Goal: Information Seeking & Learning: Find specific fact

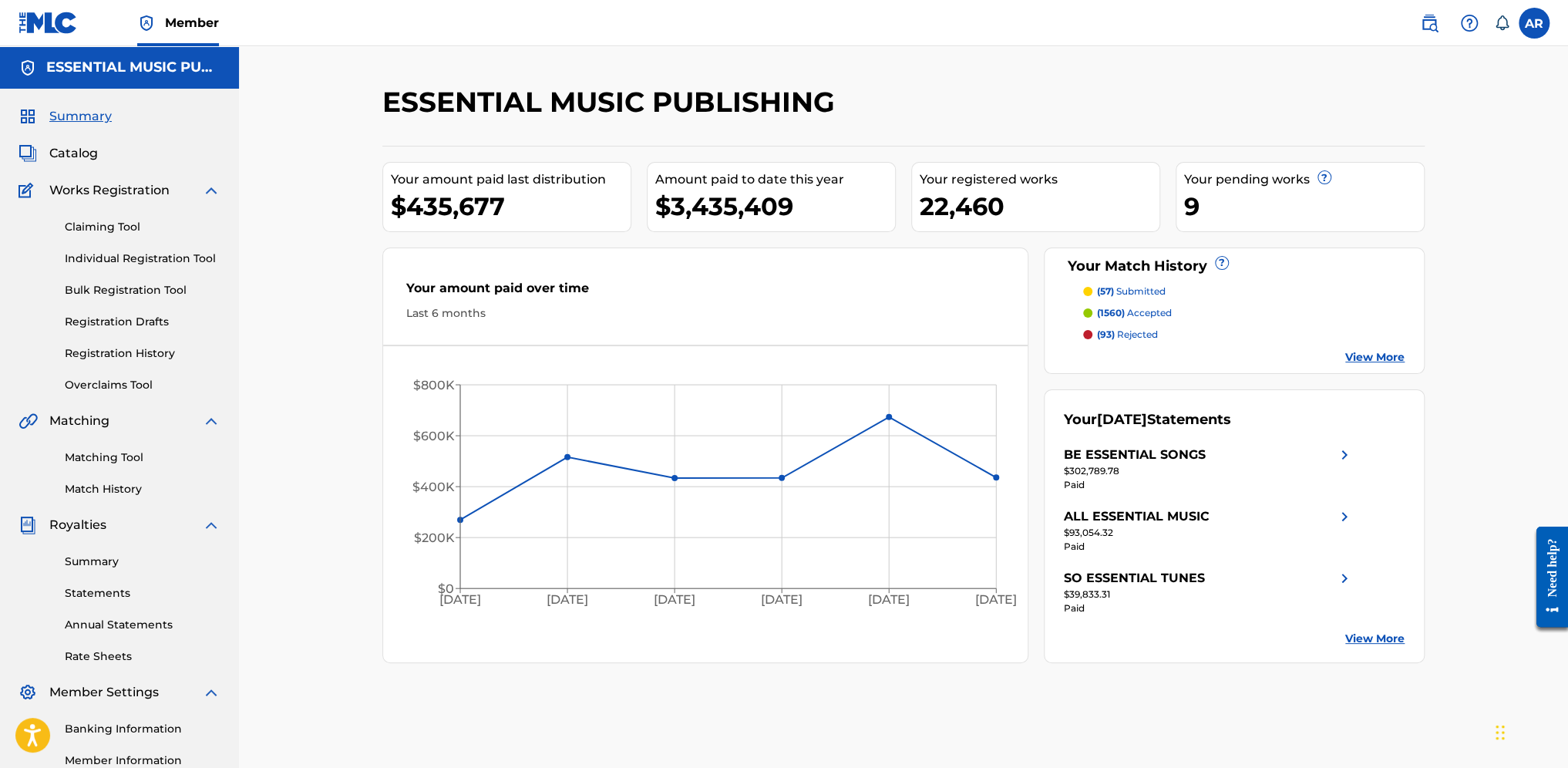
click at [84, 156] on span "Catalog" at bounding box center [74, 153] width 49 height 19
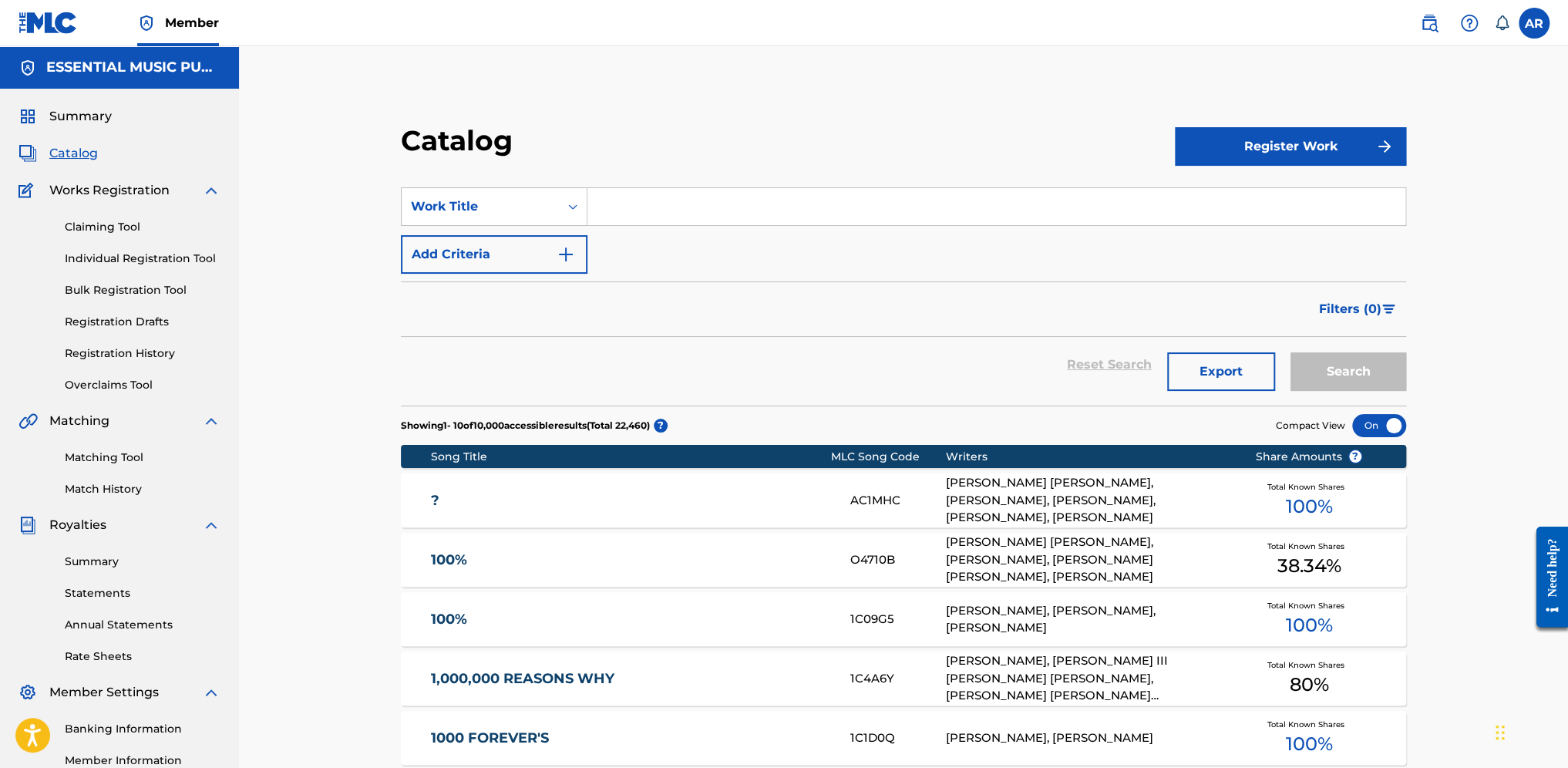
click at [620, 210] on input "Search Form" at bounding box center [996, 206] width 818 height 37
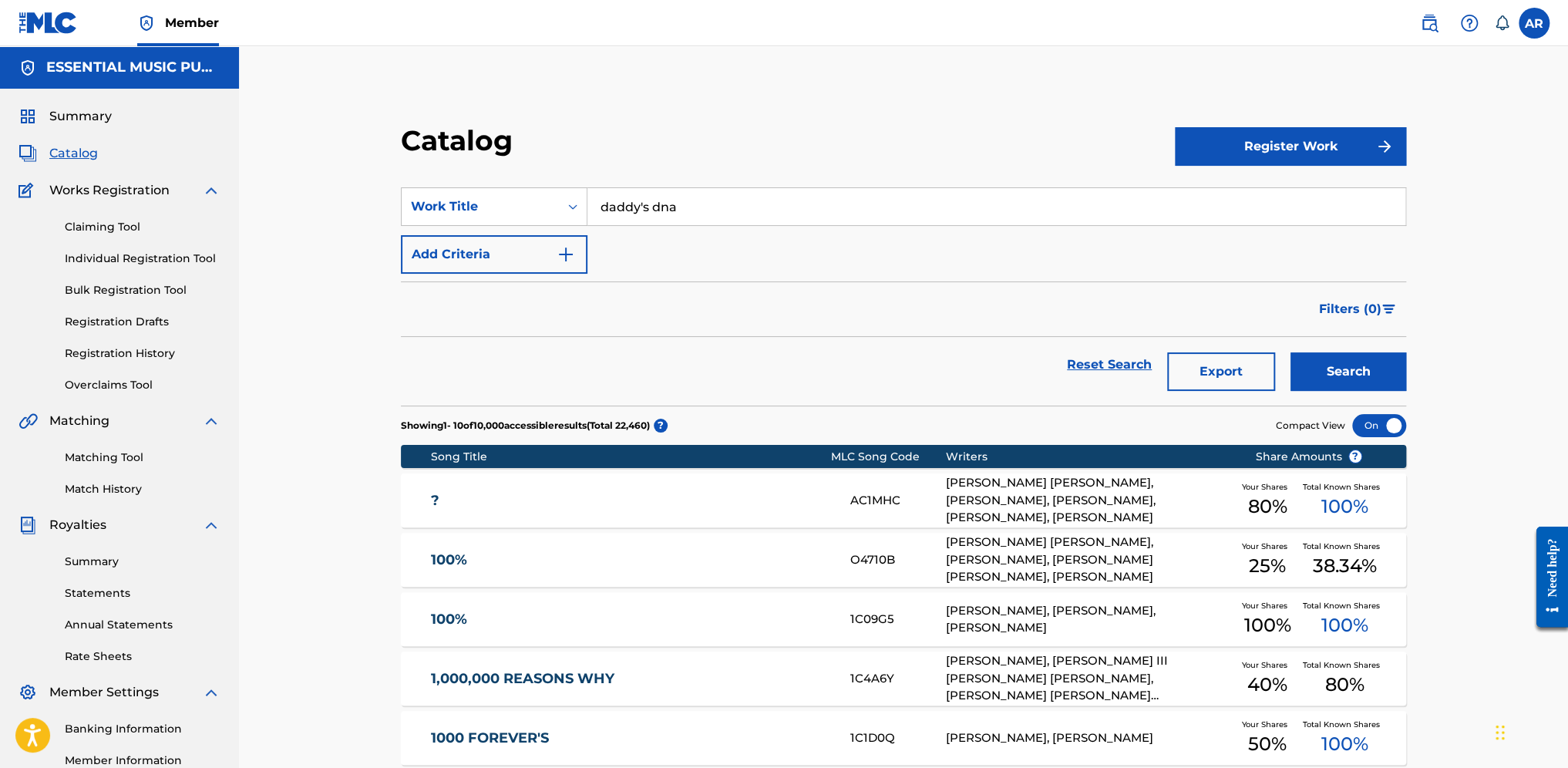
type input "daddy's dna"
click at [1270, 376] on button "Search" at bounding box center [1348, 371] width 116 height 39
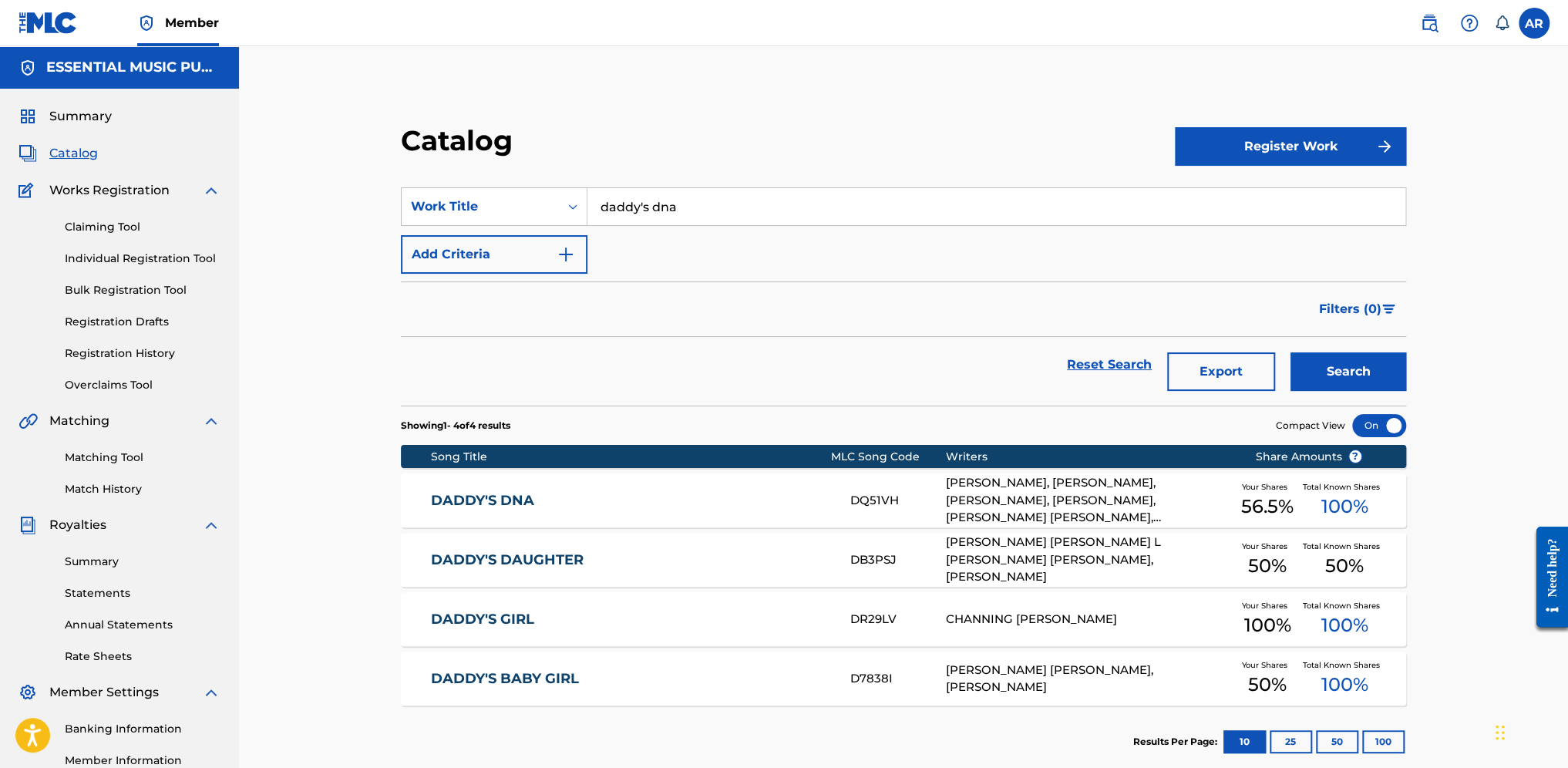
click at [676, 489] on div "DADDY'S DNA DQ51VH ZAK DILLON, LEON GREGORY, ELIZABETH HASHLEY, MICHAEL BRANDON…" at bounding box center [904, 500] width 1005 height 54
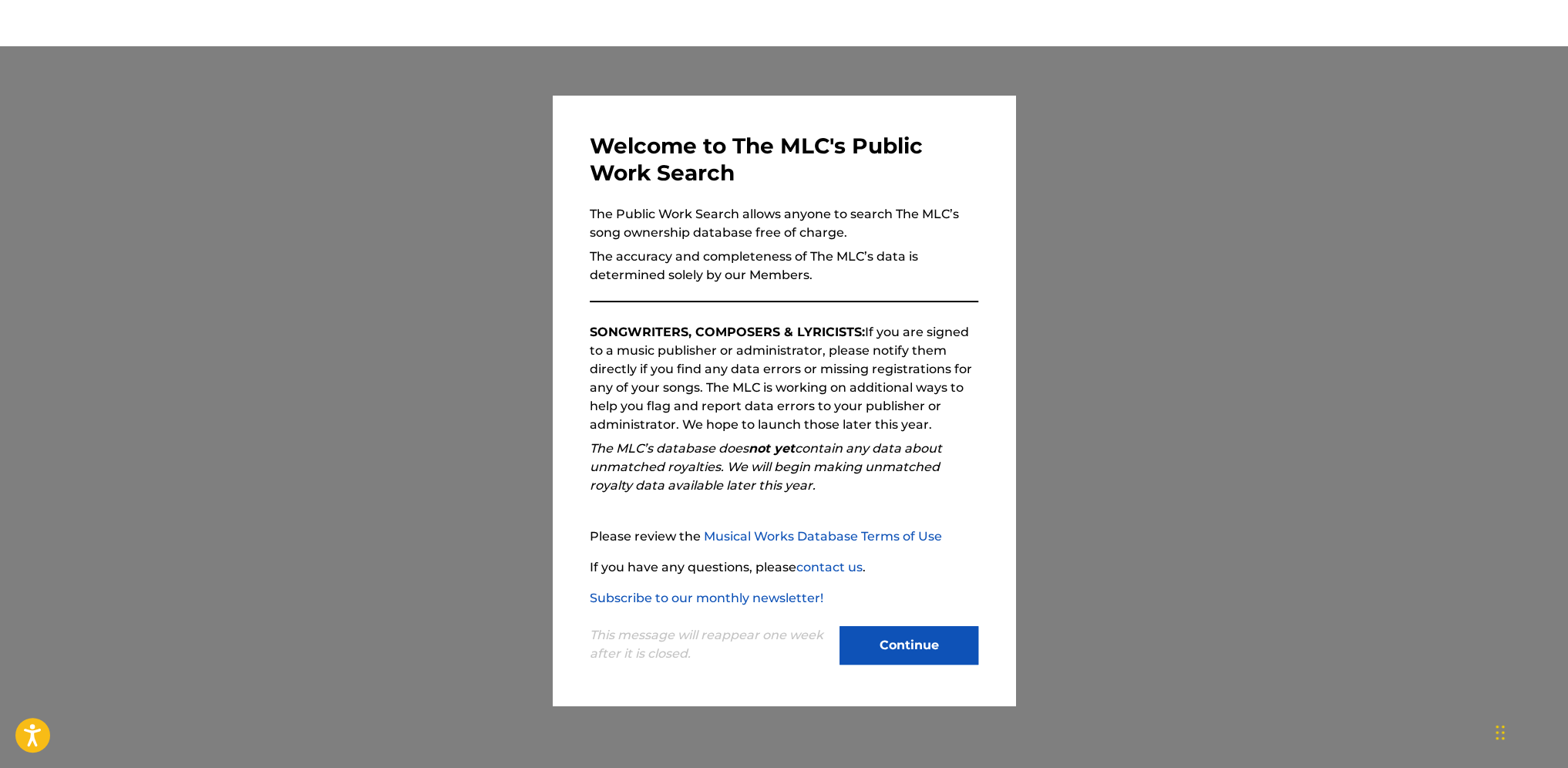
click at [901, 629] on button "Continue" at bounding box center [909, 645] width 138 height 39
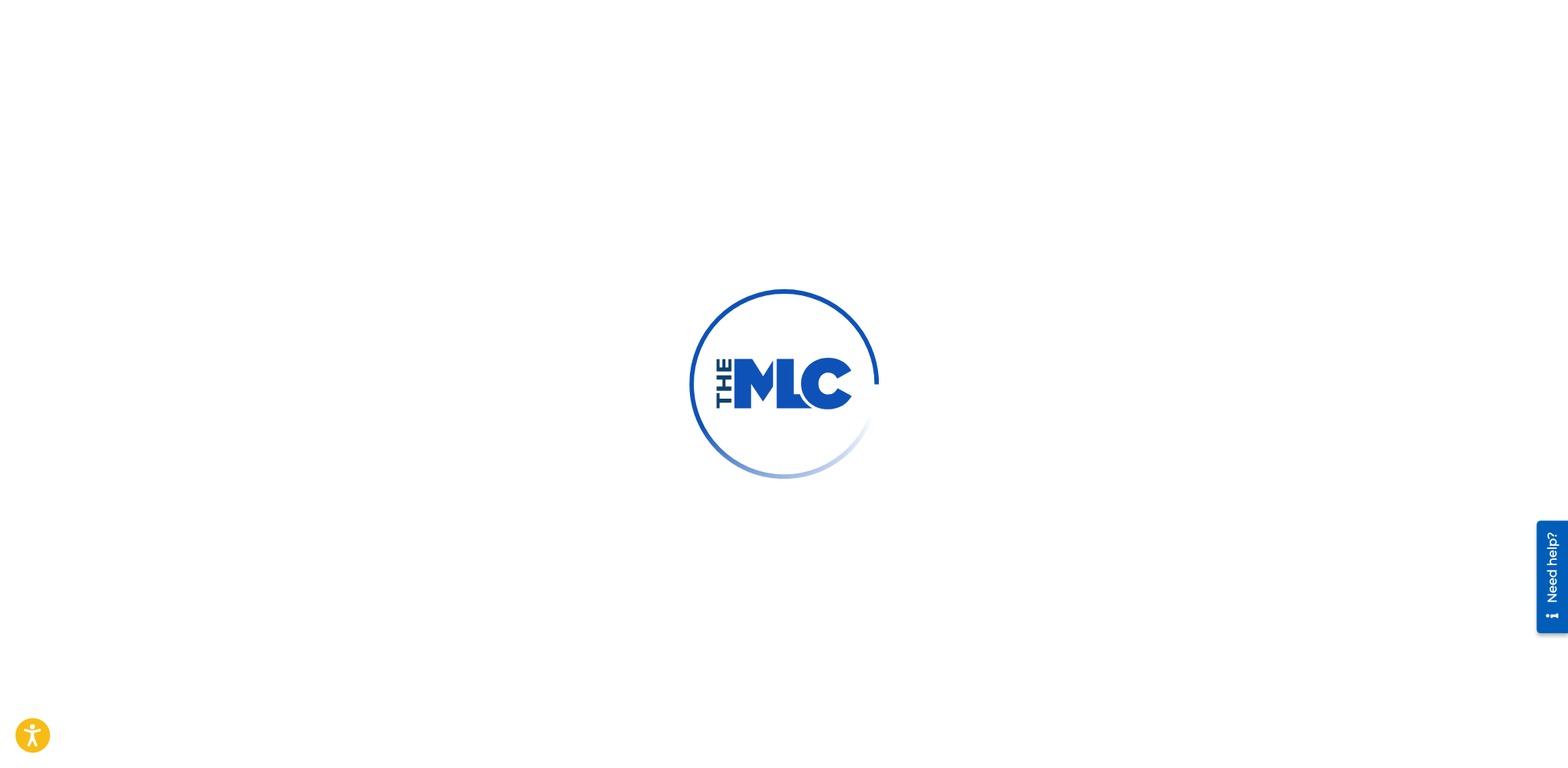
click at [1074, 326] on div at bounding box center [784, 384] width 1568 height 768
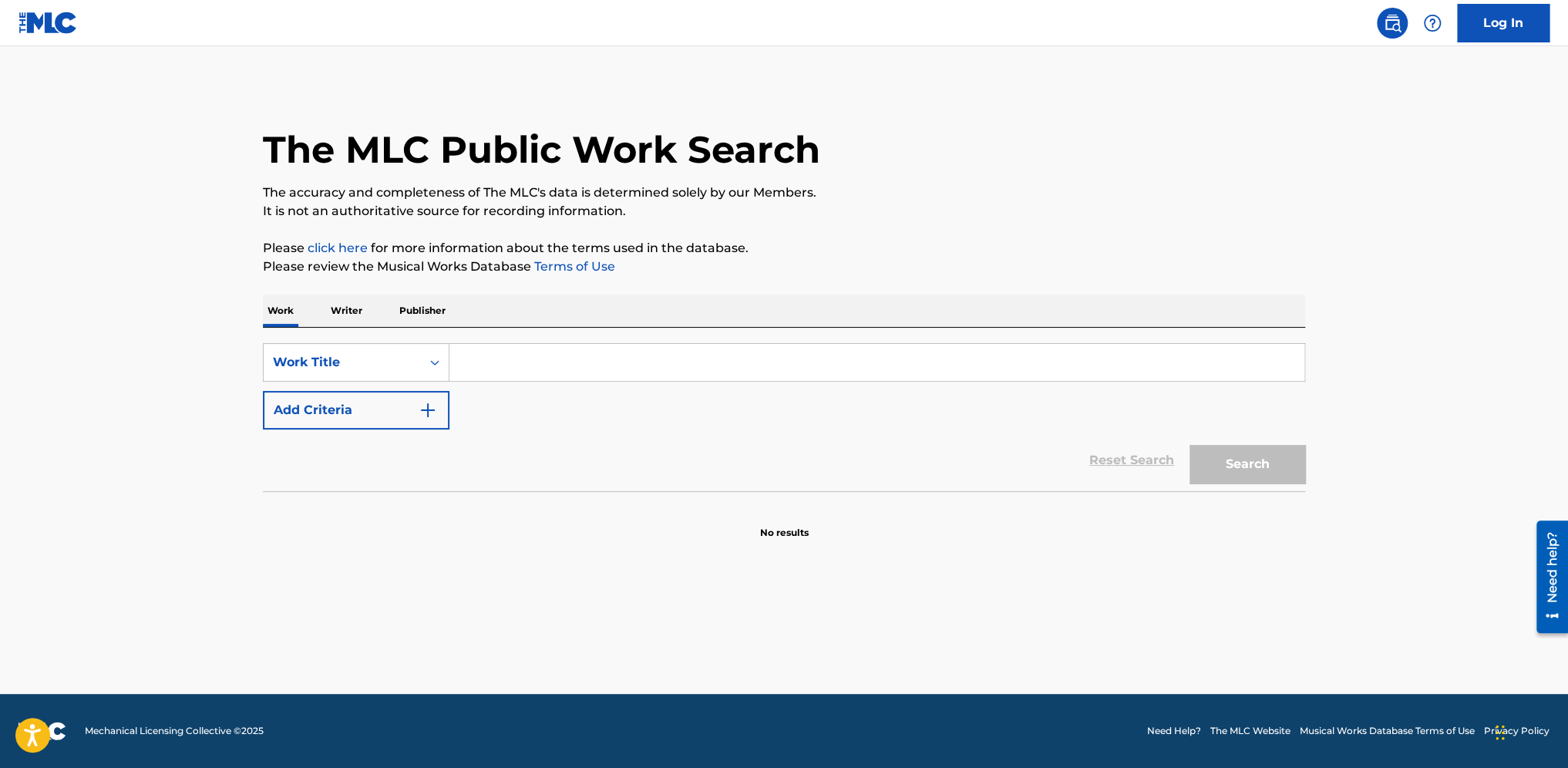
click at [576, 365] on input "Search Form" at bounding box center [877, 362] width 855 height 37
type input "daddy's dna"
click at [549, 401] on div "daddy's dna" at bounding box center [876, 397] width 853 height 28
click at [1236, 469] on button "Search" at bounding box center [1247, 464] width 116 height 39
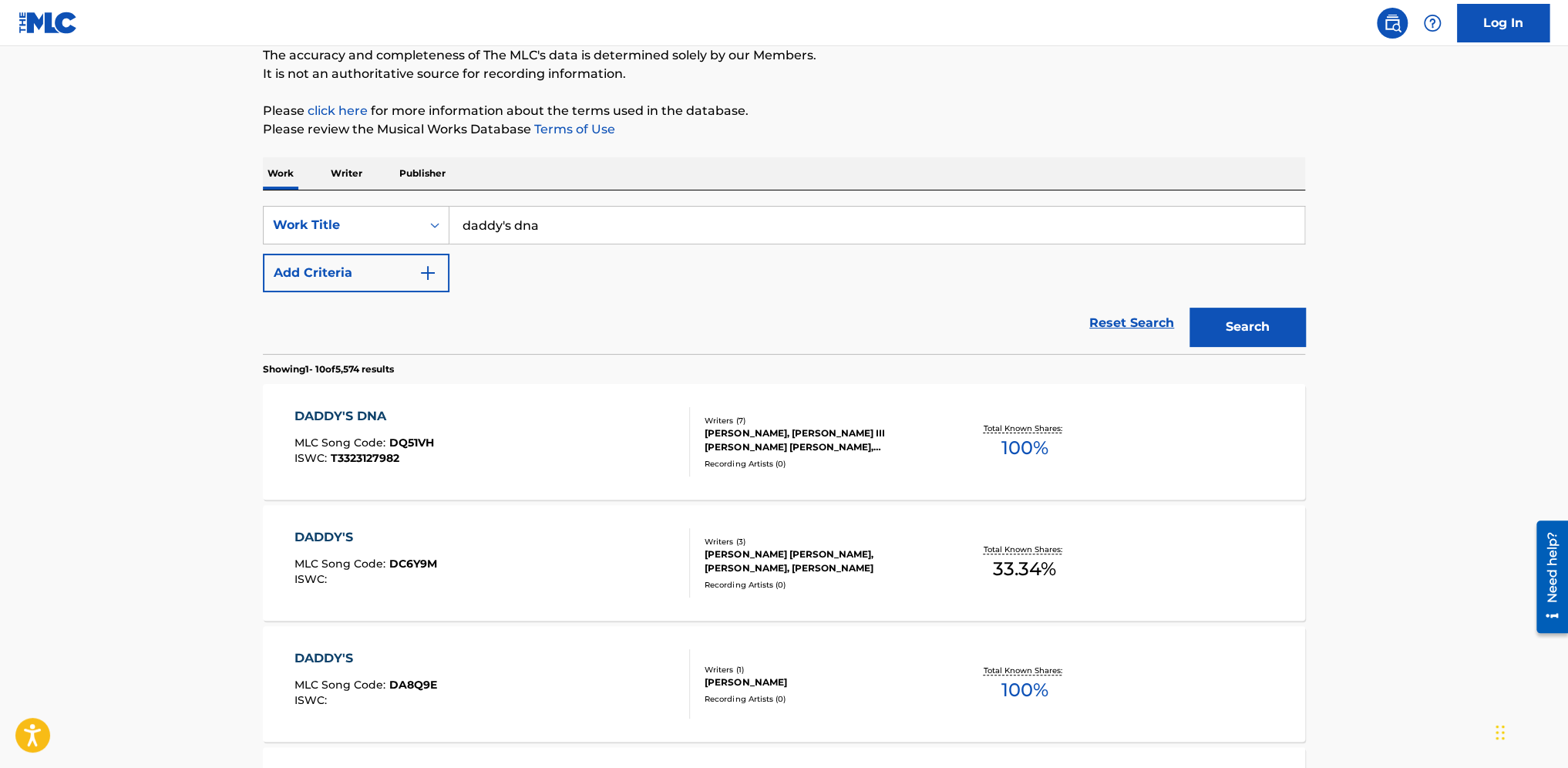
scroll to position [231, 0]
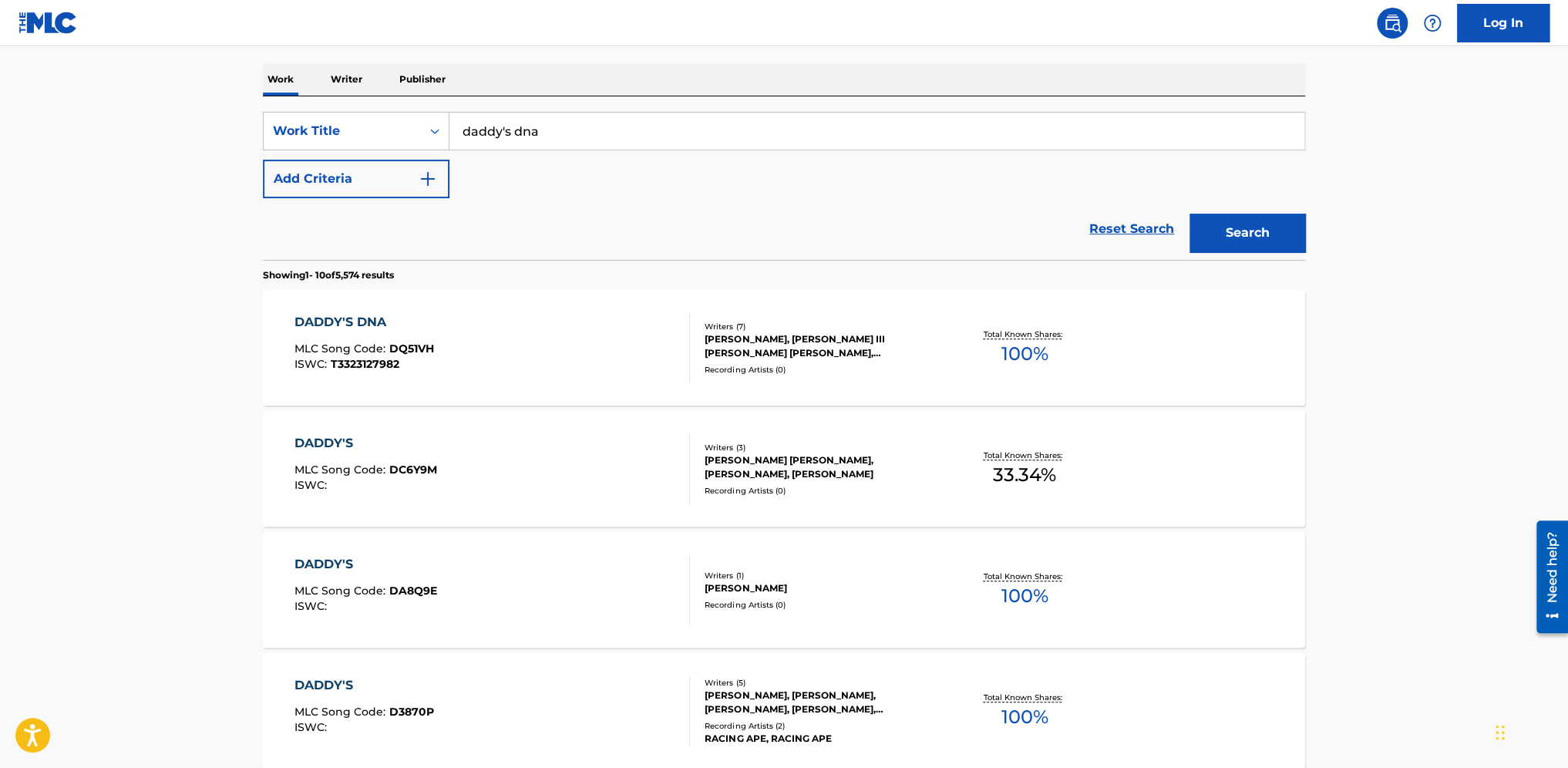
click at [533, 334] on div "DADDY'S DNA MLC Song Code : DQ51VH ISWC : T3323127982" at bounding box center [493, 347] width 396 height 69
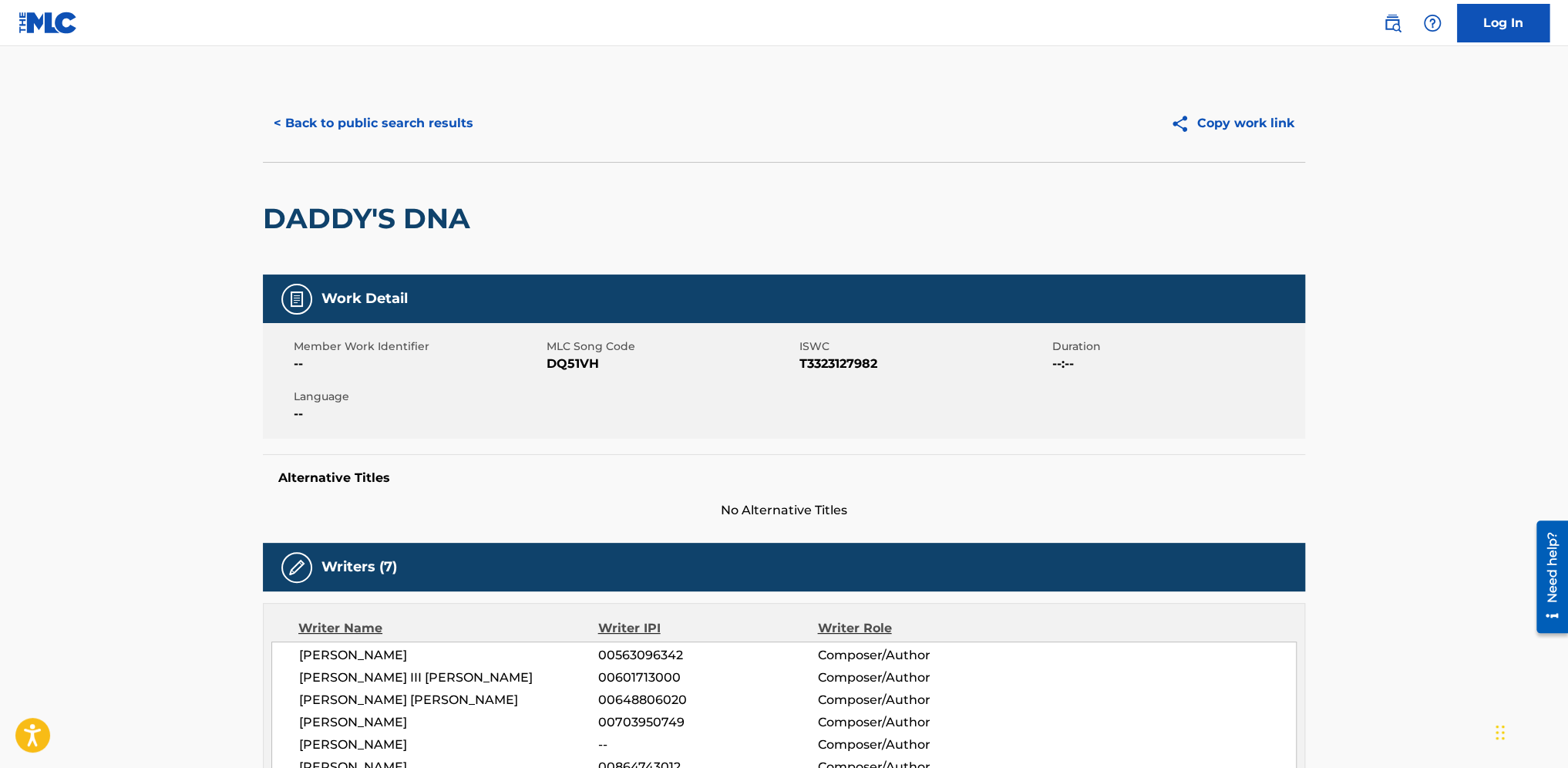
click at [1248, 121] on button "Copy work link" at bounding box center [1233, 123] width 146 height 39
drag, startPoint x: 546, startPoint y: 361, endPoint x: 619, endPoint y: 371, distance: 73.7
click at [619, 371] on div "Member Work Identifier -- MLC Song Code DQ51VH ISWC T3323127982 Duration --:-- …" at bounding box center [783, 380] width 1042 height 116
click at [614, 368] on span "DQ51VH" at bounding box center [671, 363] width 249 height 19
click at [604, 367] on span "DQ51VH" at bounding box center [671, 363] width 249 height 19
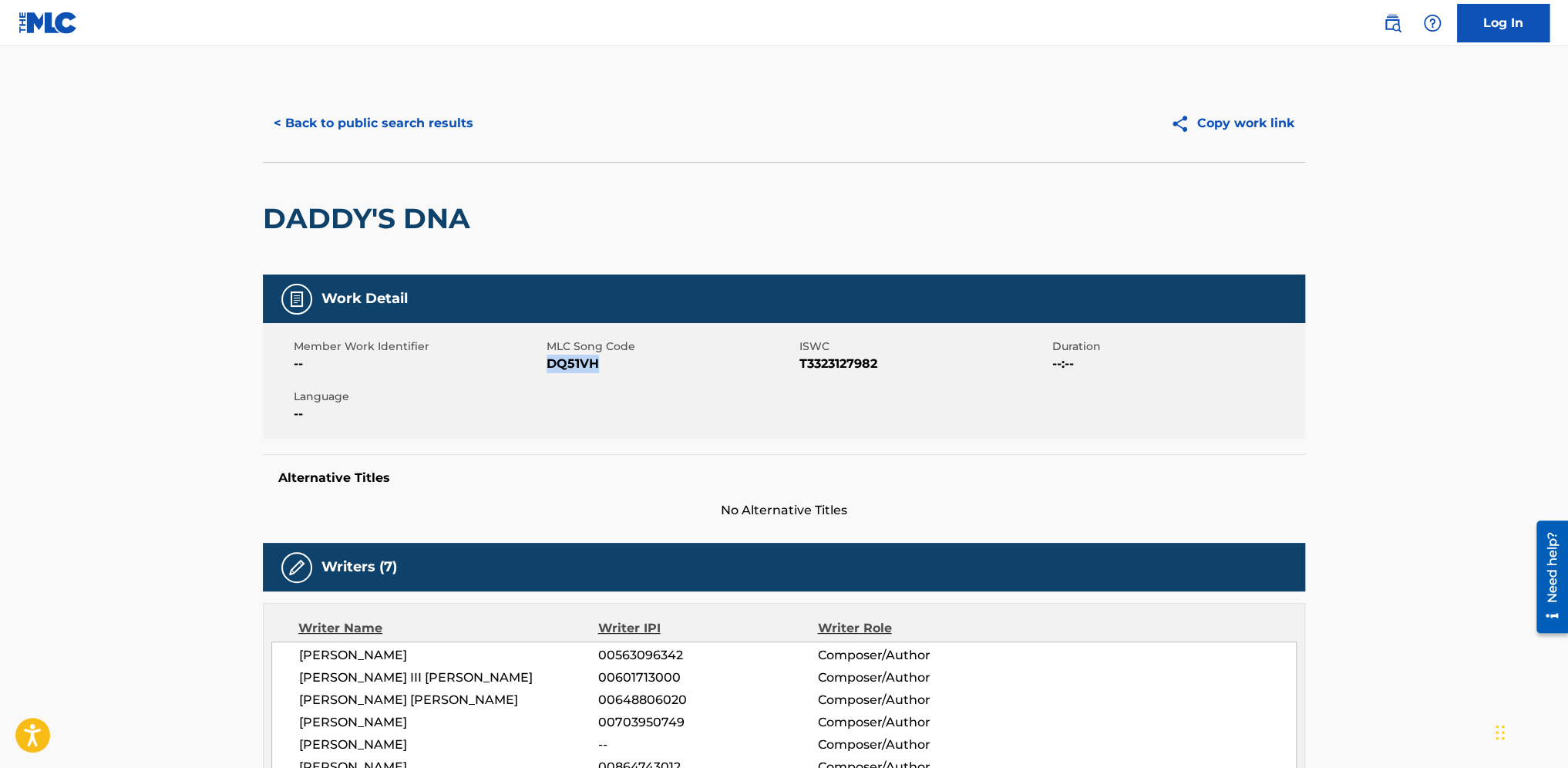
drag, startPoint x: 606, startPoint y: 362, endPoint x: 548, endPoint y: 365, distance: 58.1
click at [548, 365] on span "DQ51VH" at bounding box center [671, 363] width 249 height 19
copy span "DQ51VH"
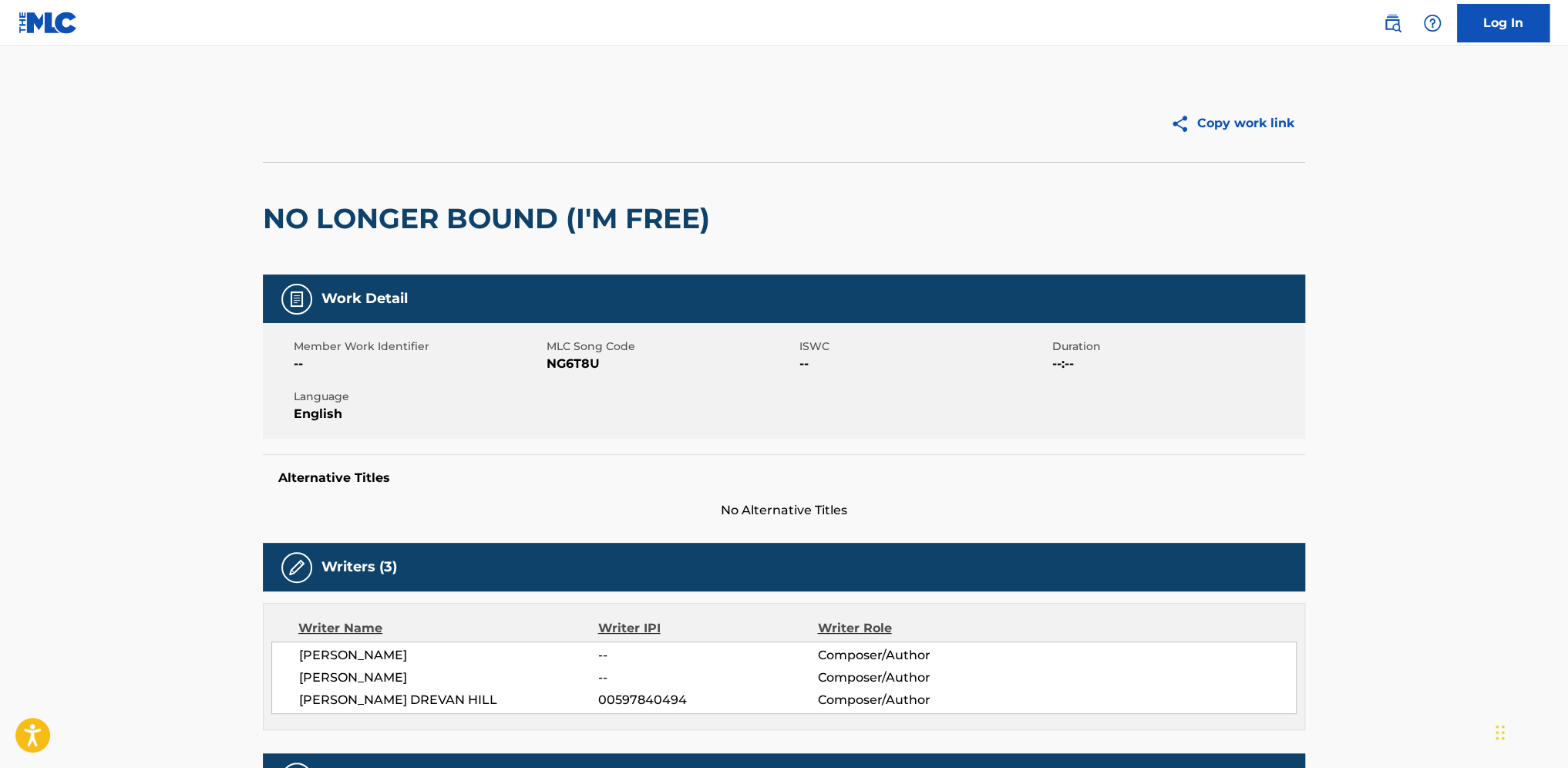
click at [1247, 121] on button "Copy work link" at bounding box center [1233, 123] width 146 height 39
click at [1398, 19] on img at bounding box center [1392, 22] width 19 height 19
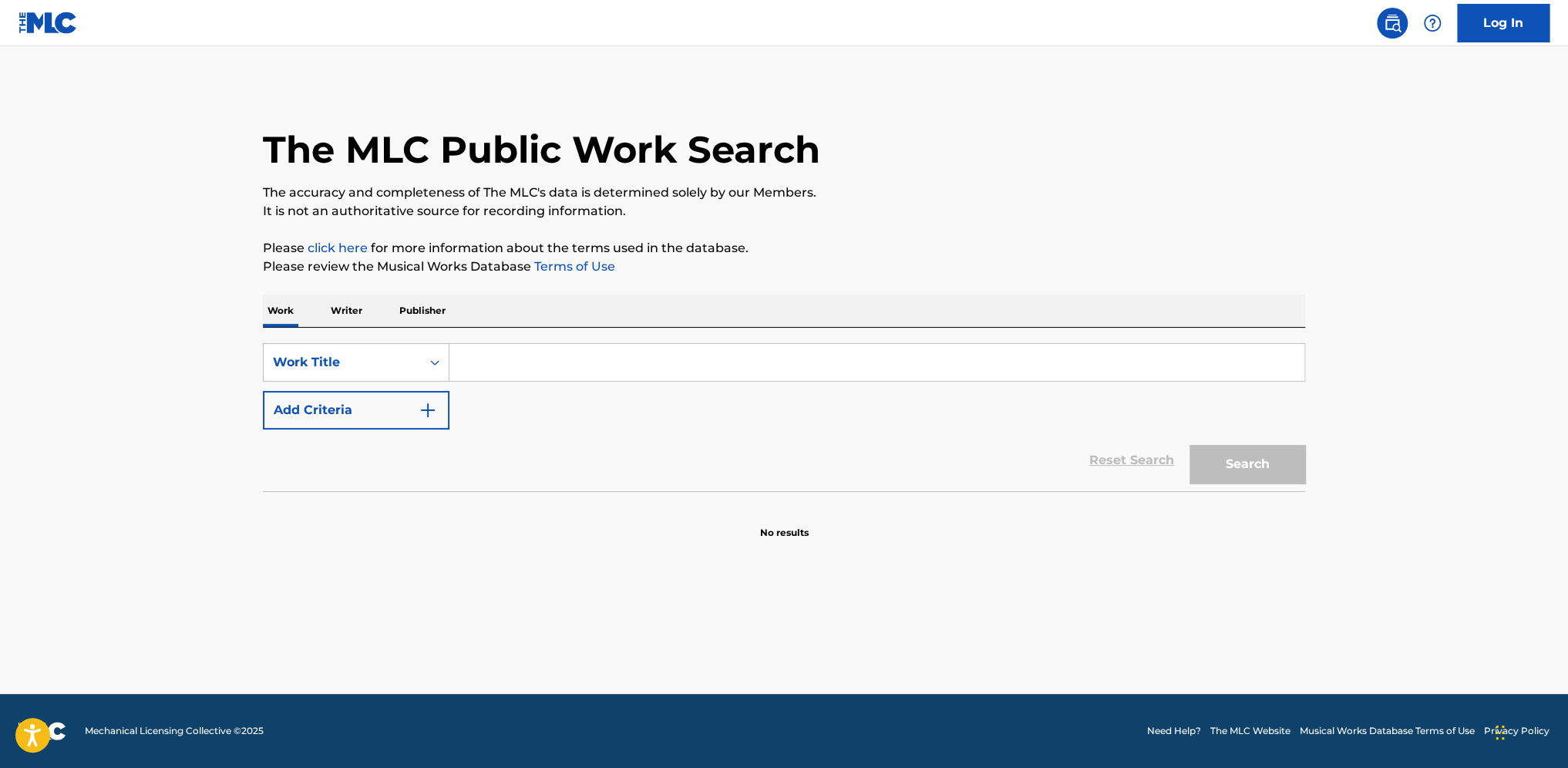
click at [512, 352] on input "Search Form" at bounding box center [877, 362] width 855 height 37
type input "no longer bound"
click at [1239, 475] on button "Search" at bounding box center [1247, 464] width 116 height 39
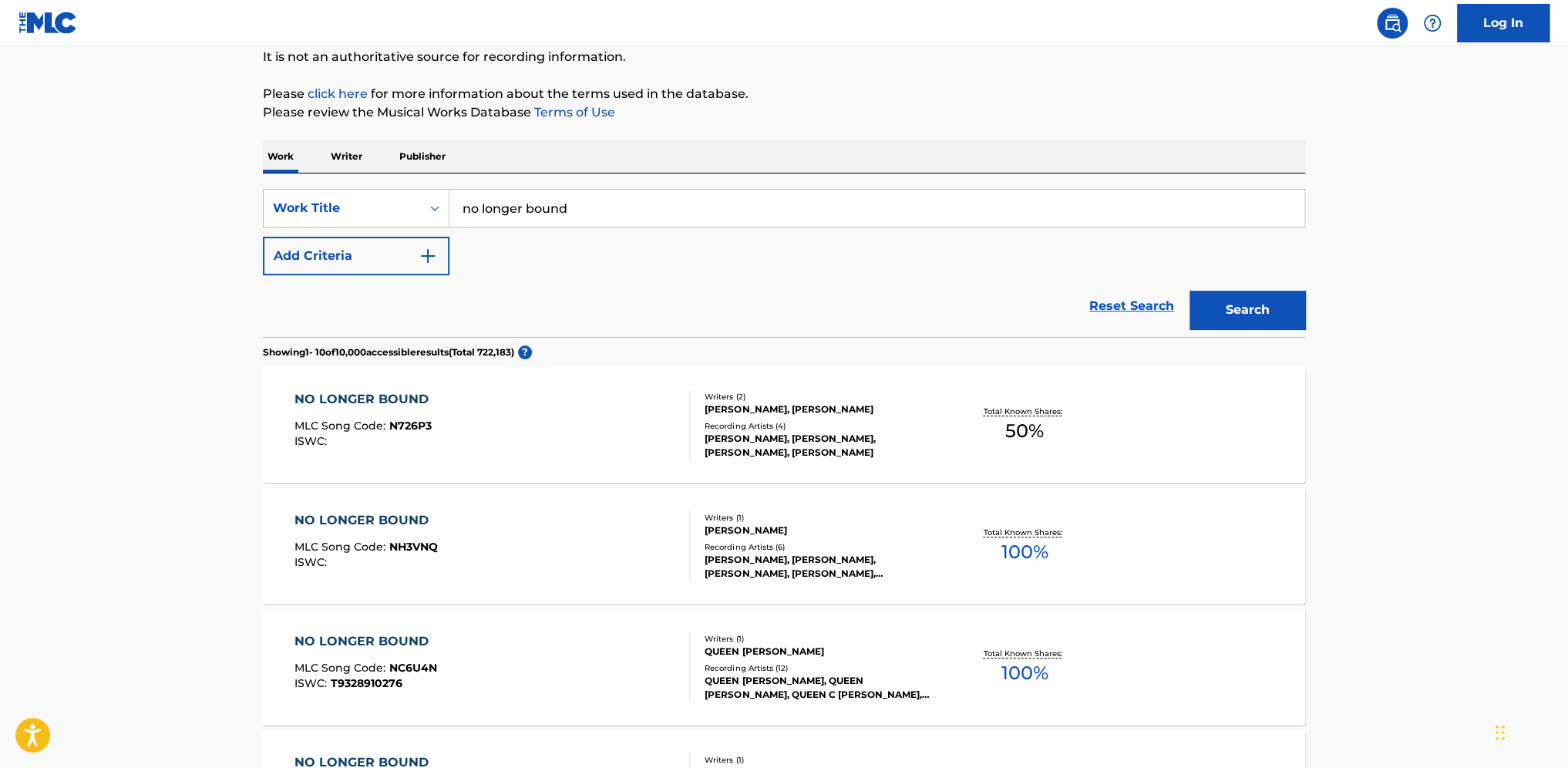
scroll to position [154, 0]
click at [330, 259] on button "Add Criteria" at bounding box center [356, 255] width 187 height 39
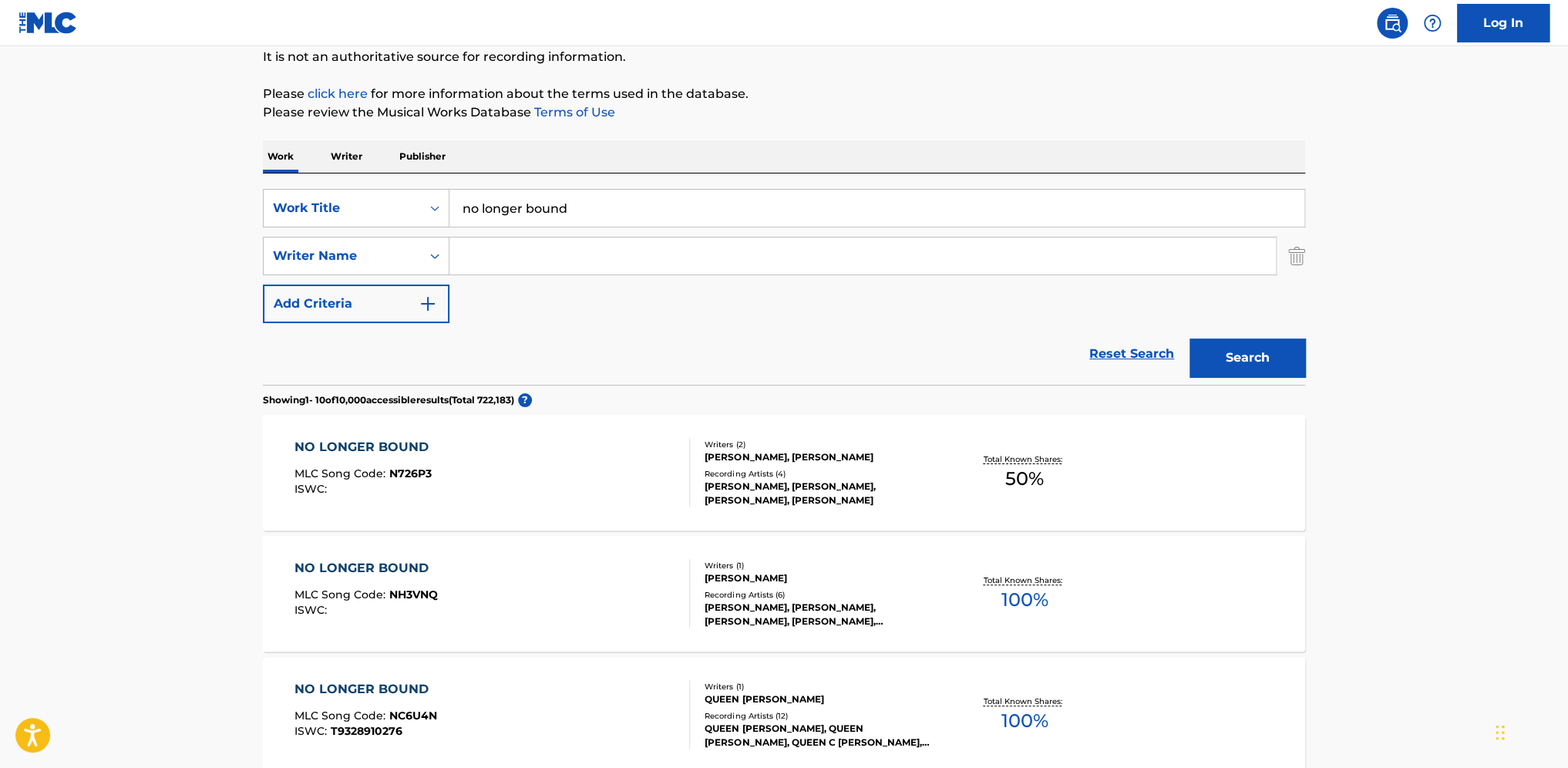
click at [536, 257] on input "Search Form" at bounding box center [862, 255] width 826 height 37
type input "forrest"
click at [1189, 338] on button "Search" at bounding box center [1247, 357] width 116 height 39
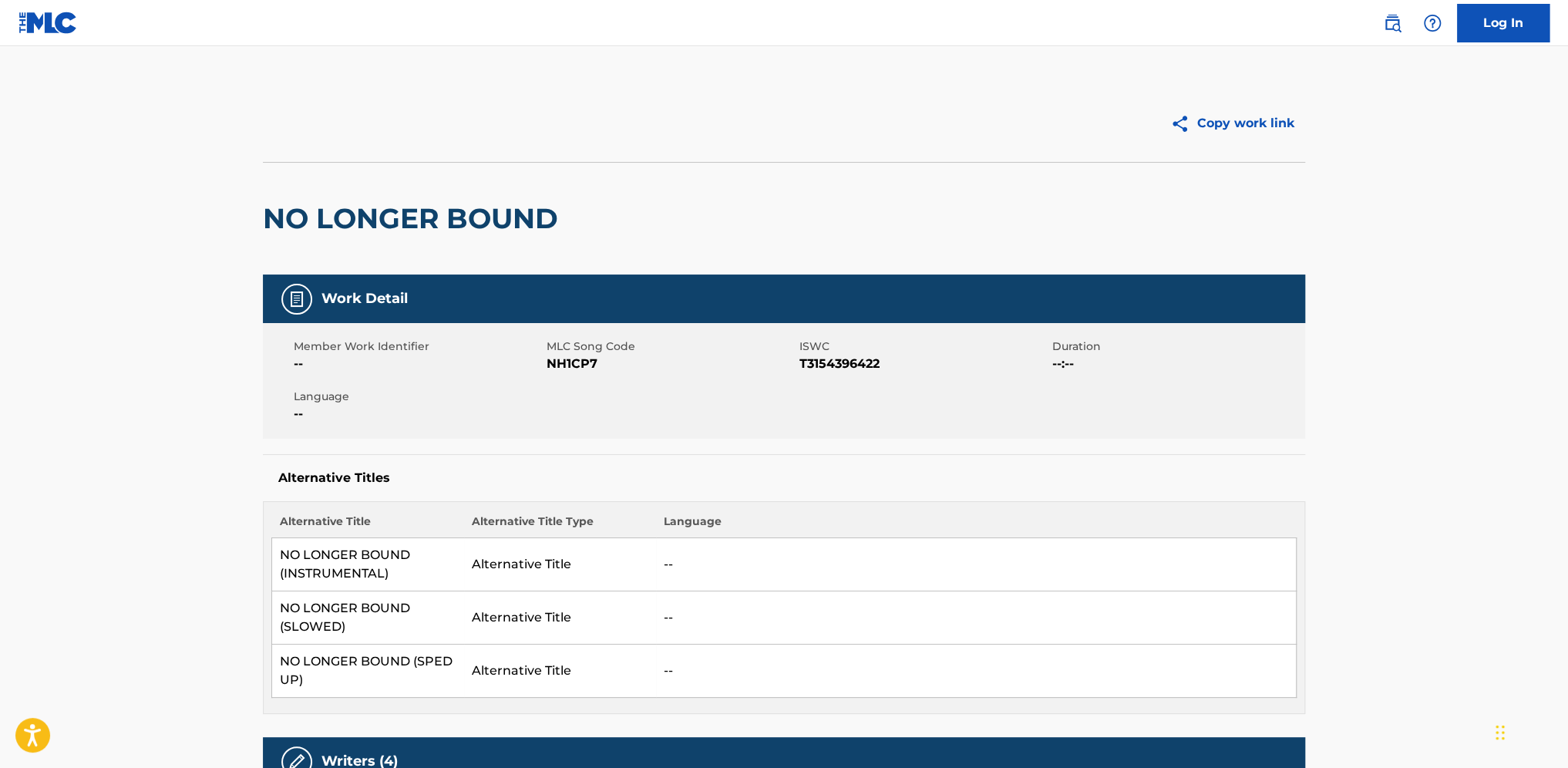
click at [1249, 116] on button "Copy work link" at bounding box center [1233, 123] width 146 height 39
click at [1234, 122] on button "Copy work link" at bounding box center [1233, 123] width 146 height 39
